Goal: Navigation & Orientation: Find specific page/section

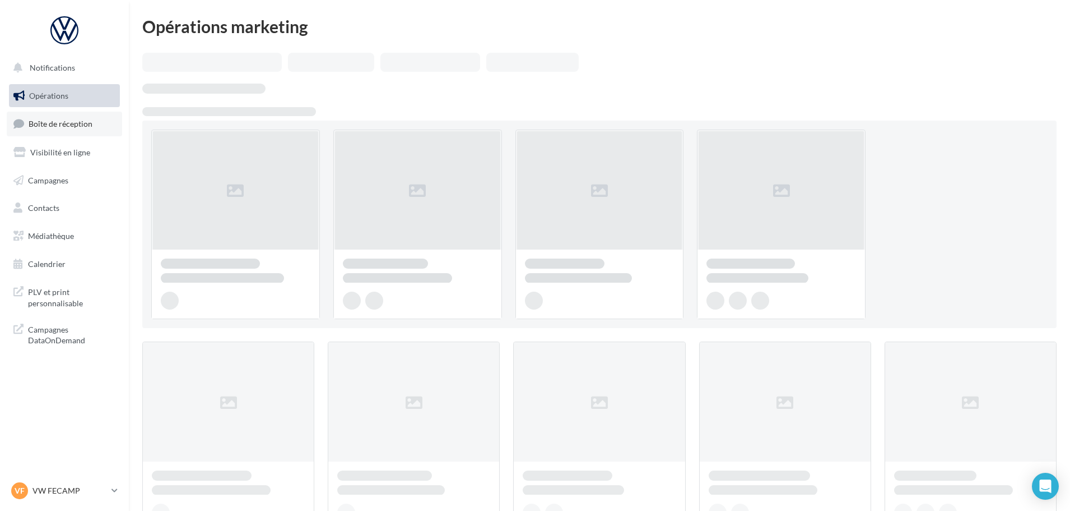
click at [82, 123] on span "Boîte de réception" at bounding box center [61, 124] width 64 height 10
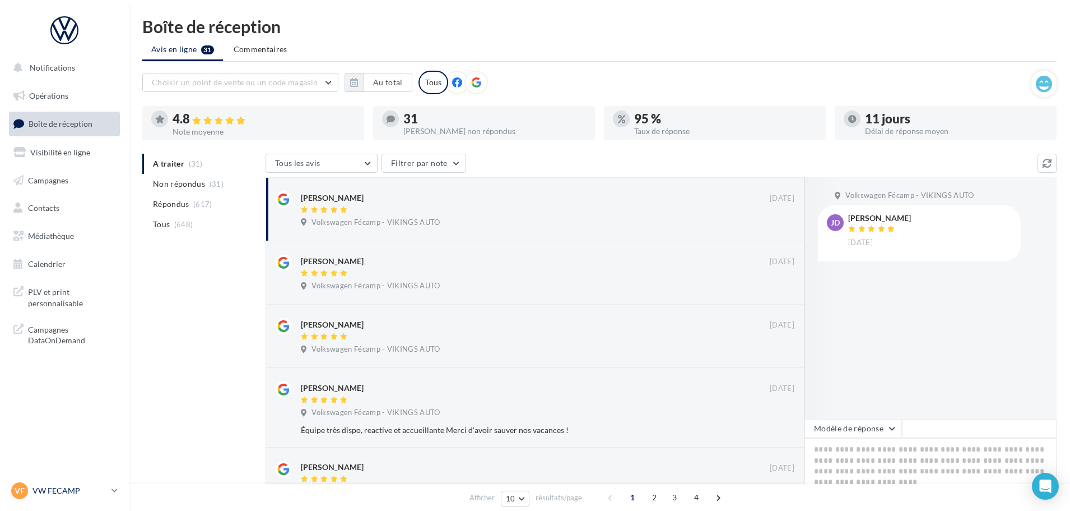
click at [75, 495] on p "VW FECAMP" at bounding box center [70, 490] width 75 height 11
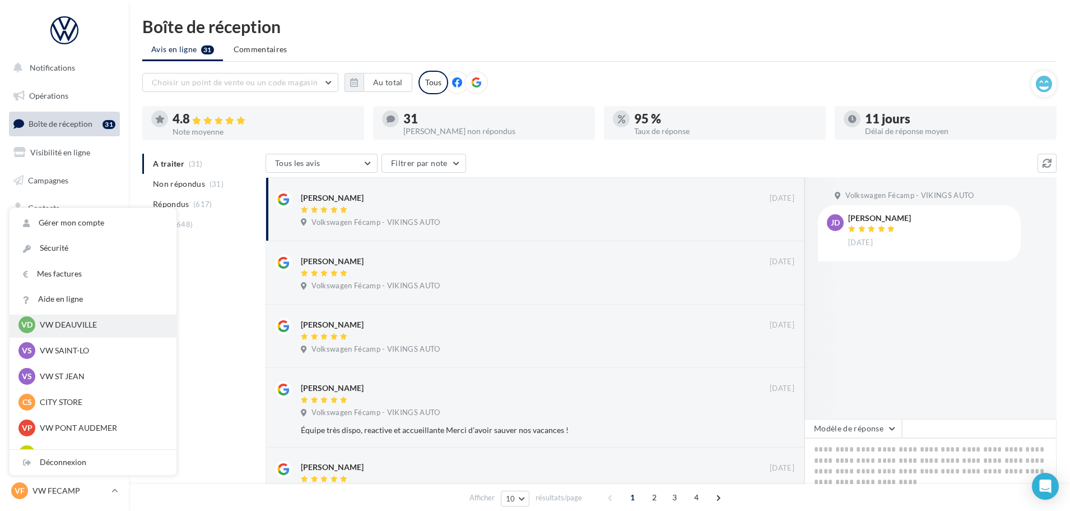
scroll to position [112, 0]
click at [75, 374] on p "VW ST JEAN" at bounding box center [101, 375] width 123 height 11
